Goal: Transaction & Acquisition: Purchase product/service

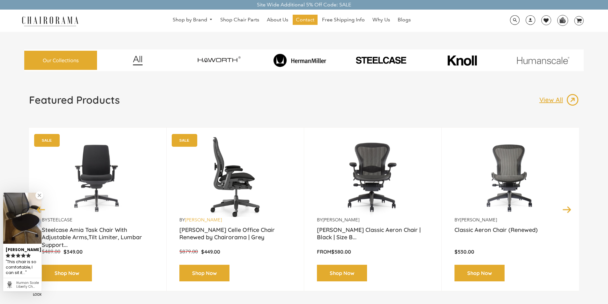
click at [193, 217] on link "[PERSON_NAME]" at bounding box center [203, 220] width 37 height 6
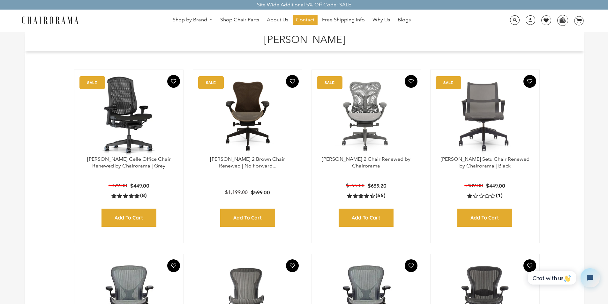
click at [246, 34] on h1 "[PERSON_NAME]" at bounding box center [305, 39] width 546 height 14
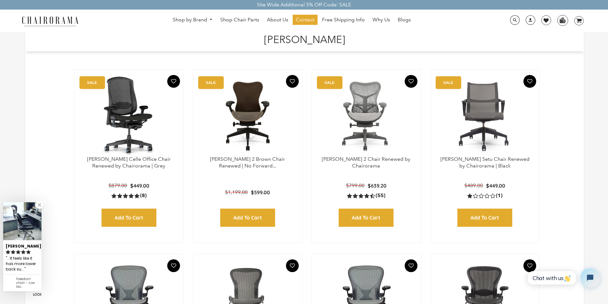
scroll to position [13, 0]
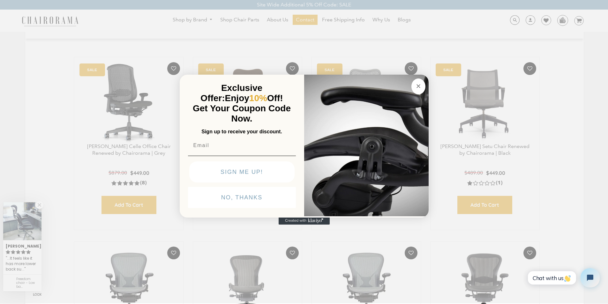
click at [341, 73] on img "POPUP Form" at bounding box center [366, 144] width 124 height 143
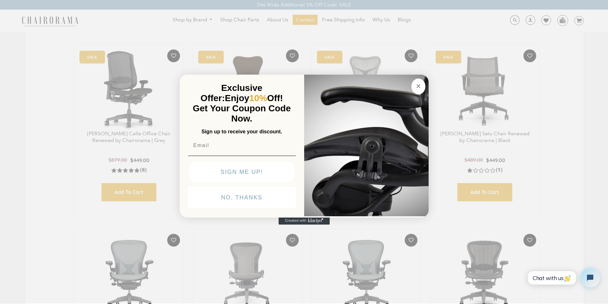
scroll to position [38, 0]
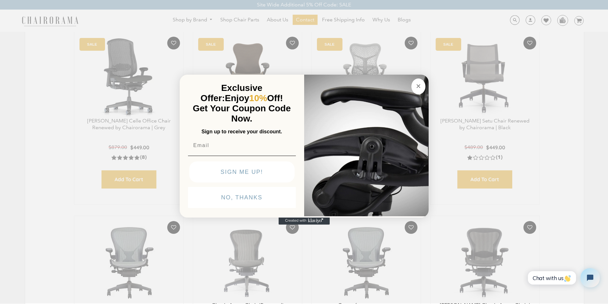
click at [246, 75] on form "Exclusive Offer: Enjoy 10% Off! Get Your Coupon Code Now. Sign up to receive yo…" at bounding box center [304, 146] width 249 height 143
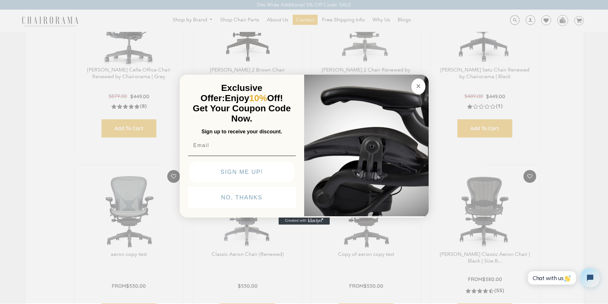
scroll to position [102, 0]
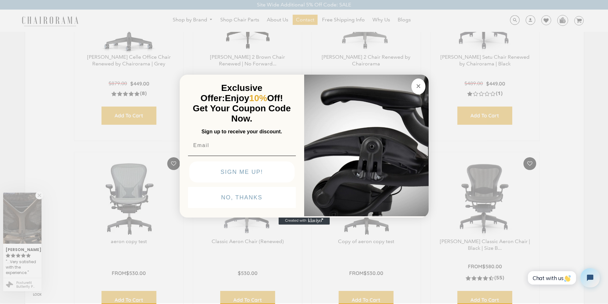
click at [341, 73] on img "POPUP Form" at bounding box center [366, 144] width 124 height 143
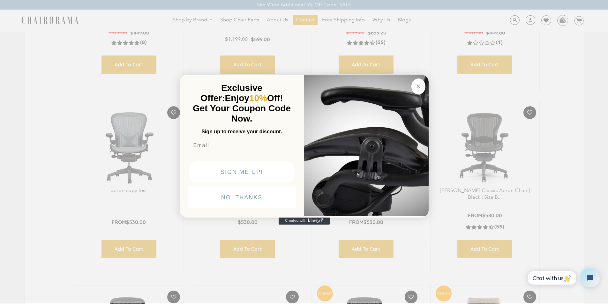
scroll to position [166, 0]
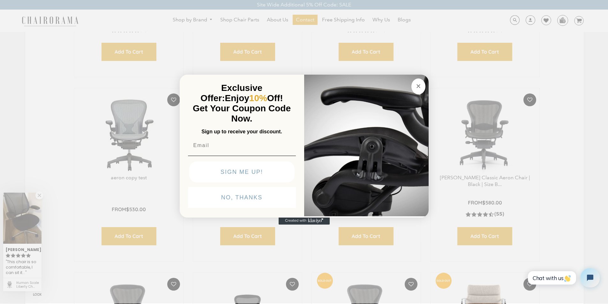
click at [111, 45] on div "Close dialog Exclusive Offer: Enjoy 10% Off! Get Your Coupon Code Now. Sign up …" at bounding box center [304, 151] width 608 height 304
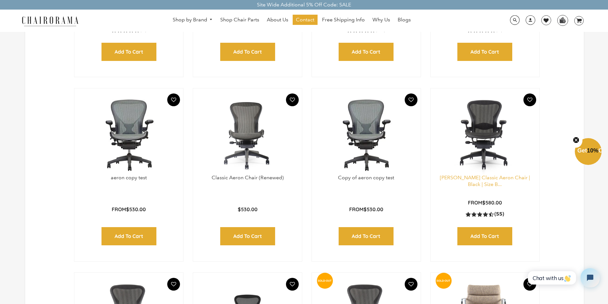
click at [478, 182] on link "[PERSON_NAME] Classic Aeron Chair | Black | Size B..." at bounding box center [485, 181] width 90 height 13
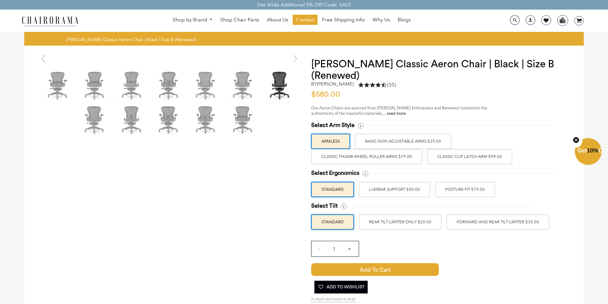
click at [113, 303] on div "Hover to zoom" at bounding box center [304, 274] width 560 height 456
